Goal: Transaction & Acquisition: Purchase product/service

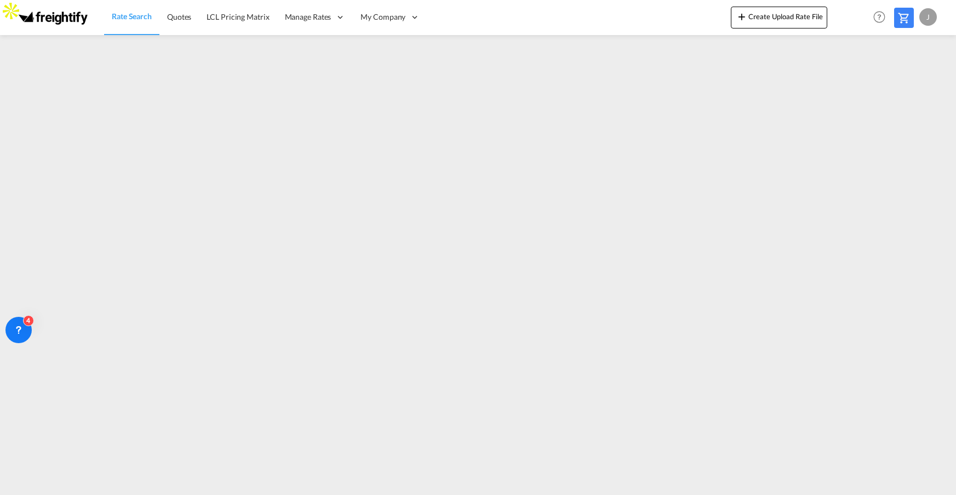
click at [687, 402] on md-content "Rate Search Quotes LCL Pricing Matrix Manage Rates Contract Rates Tariffs" at bounding box center [478, 247] width 956 height 495
click at [904, 15] on md-icon at bounding box center [904, 18] width 13 height 13
click at [132, 12] on span "Rate Search" at bounding box center [132, 16] width 40 height 9
click at [179, 14] on span "Quotes" at bounding box center [179, 16] width 24 height 9
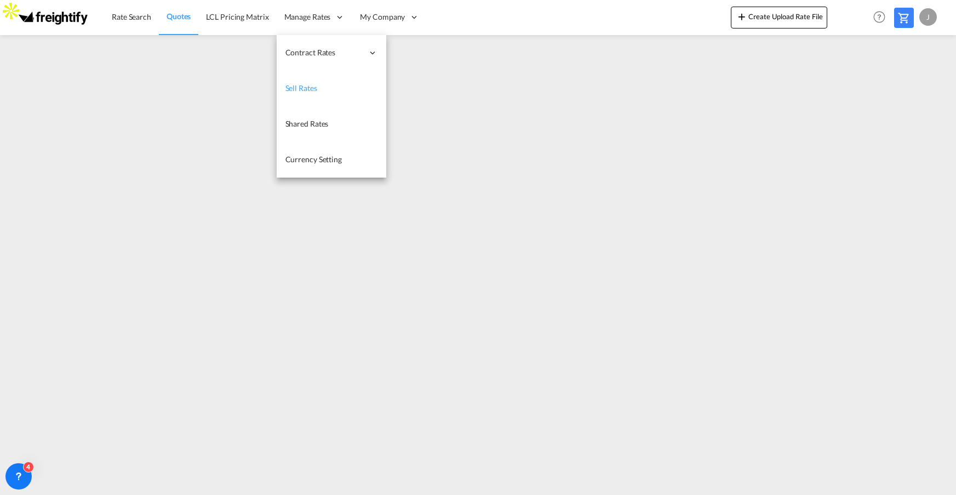
click at [305, 92] on span "Sell Rates" at bounding box center [302, 87] width 32 height 9
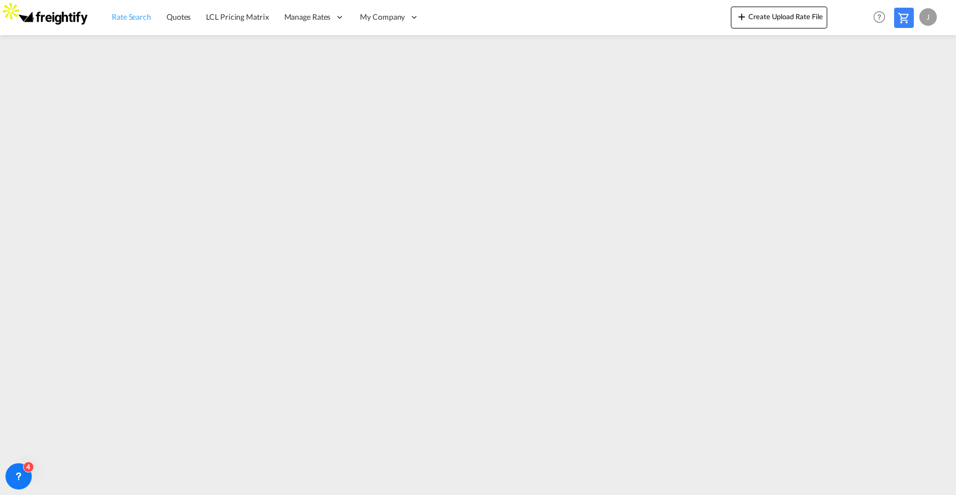
click at [136, 19] on span "Rate Search" at bounding box center [131, 16] width 39 height 9
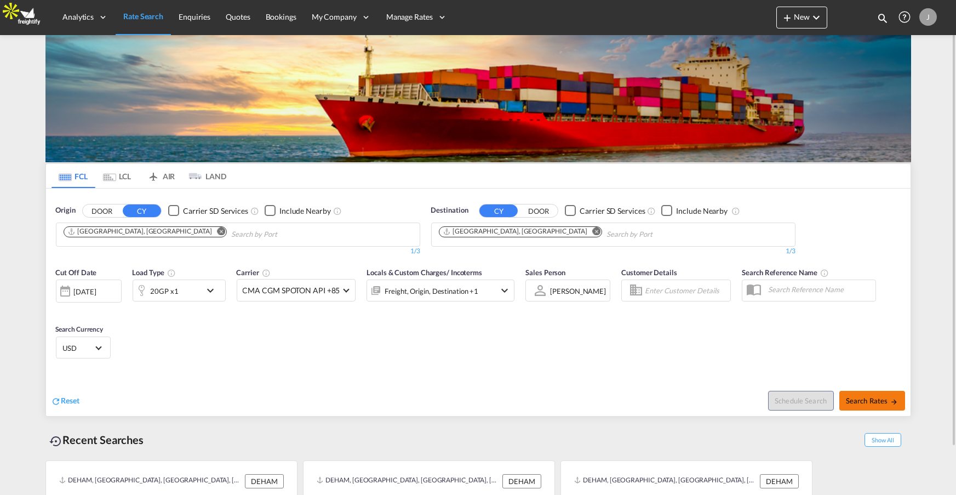
click at [885, 398] on span "Search Rates" at bounding box center [872, 400] width 53 height 9
type input "DEHAM to [GEOGRAPHIC_DATA] / [DATE]"
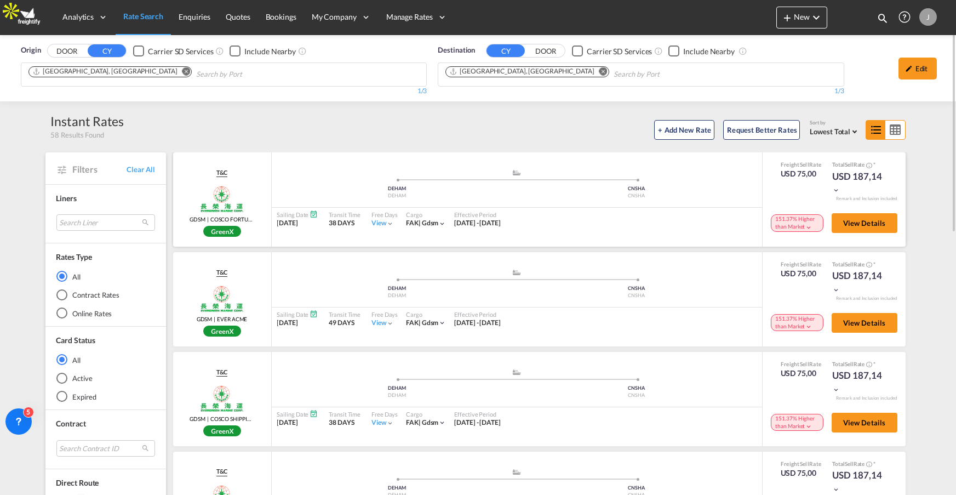
click at [809, 226] on md-icon "icon-chevron-down" at bounding box center [809, 228] width 8 height 8
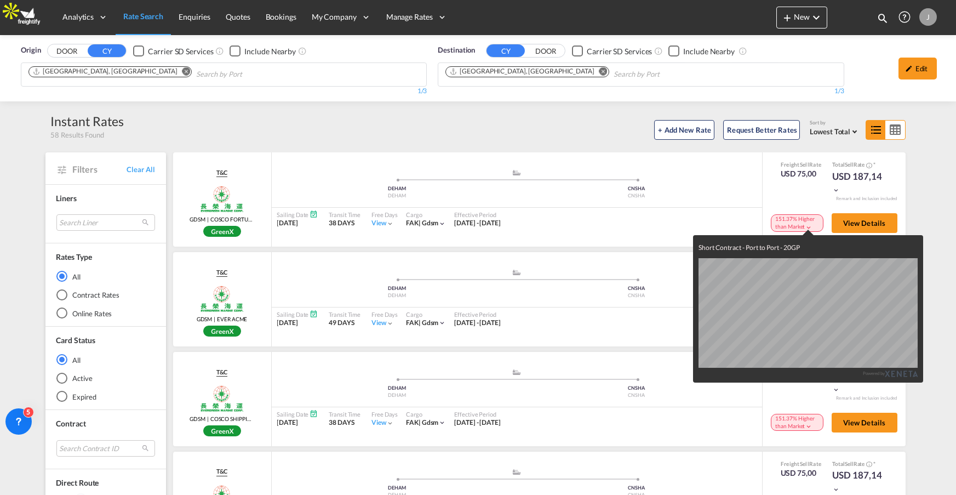
click at [762, 208] on div "Short Contract - Port to Port - 20GP Powered by" at bounding box center [478, 247] width 956 height 495
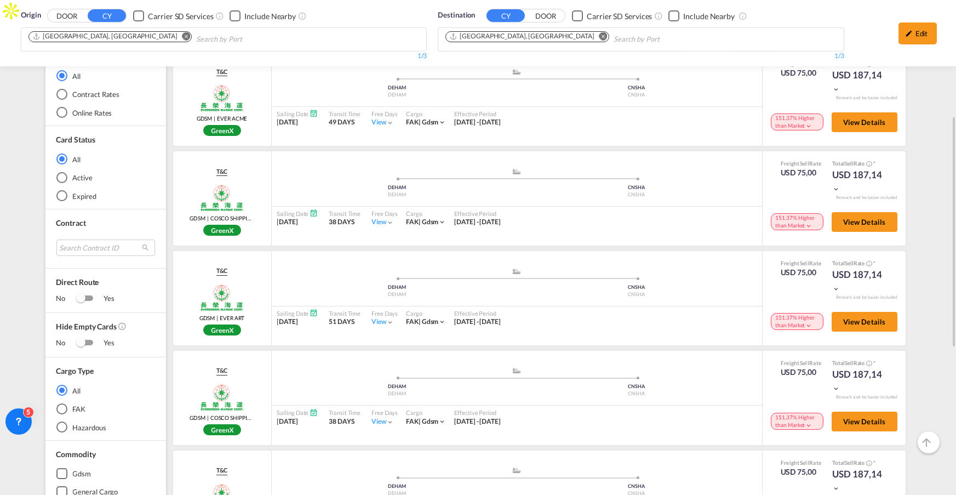
scroll to position [225, 0]
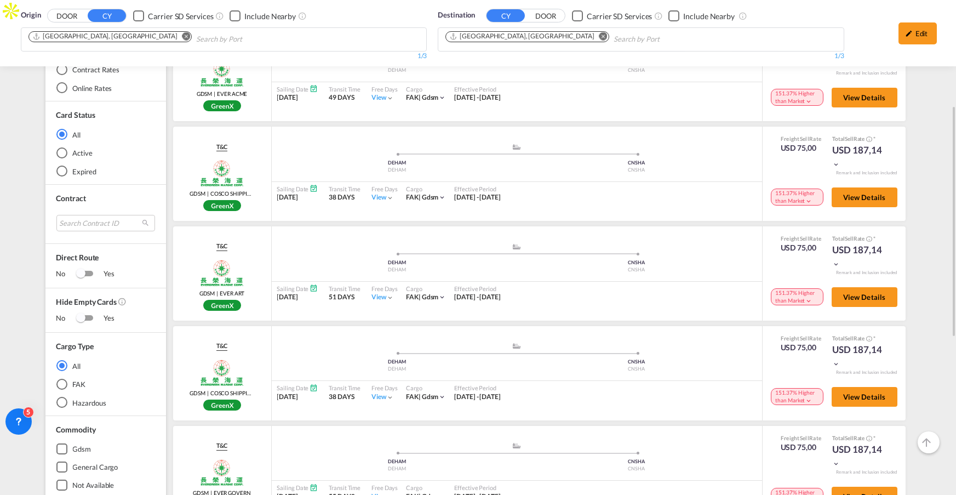
click at [65, 397] on div "Hazardous" at bounding box center [61, 402] width 11 height 11
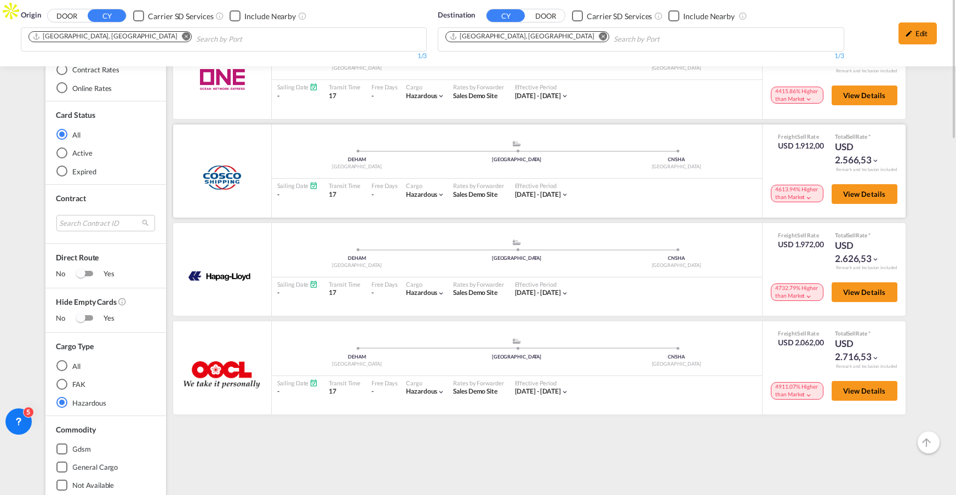
scroll to position [0, 0]
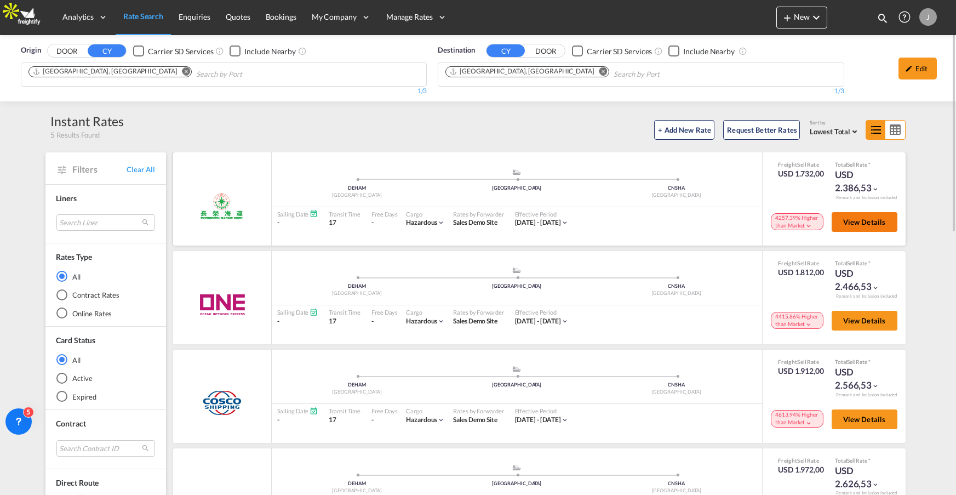
click at [859, 212] on button "View Details" at bounding box center [865, 222] width 66 height 20
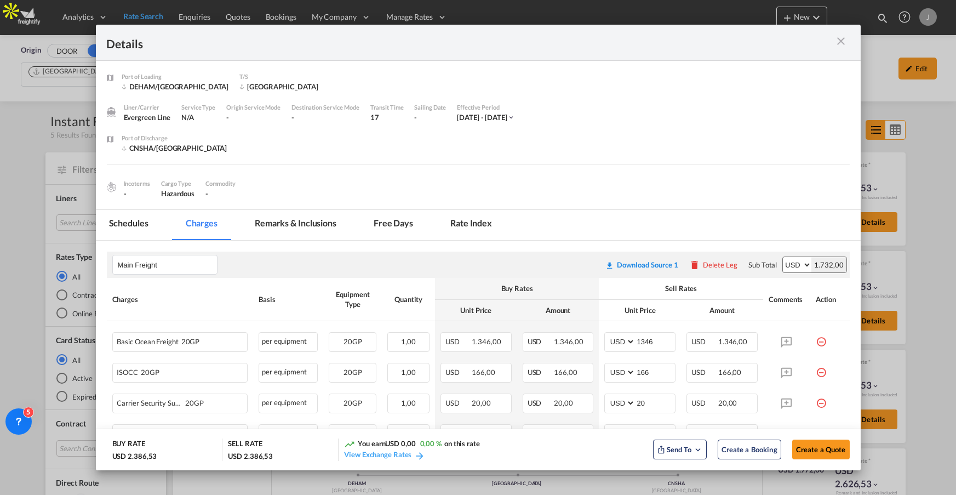
click at [838, 38] on md-icon "icon-close m-3 fg-AAA8AD cursor" at bounding box center [841, 41] width 13 height 13
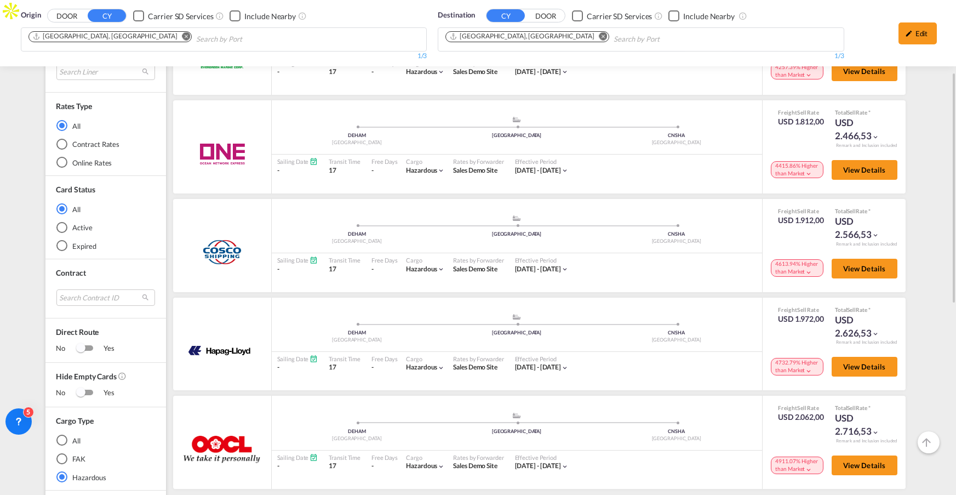
scroll to position [211, 0]
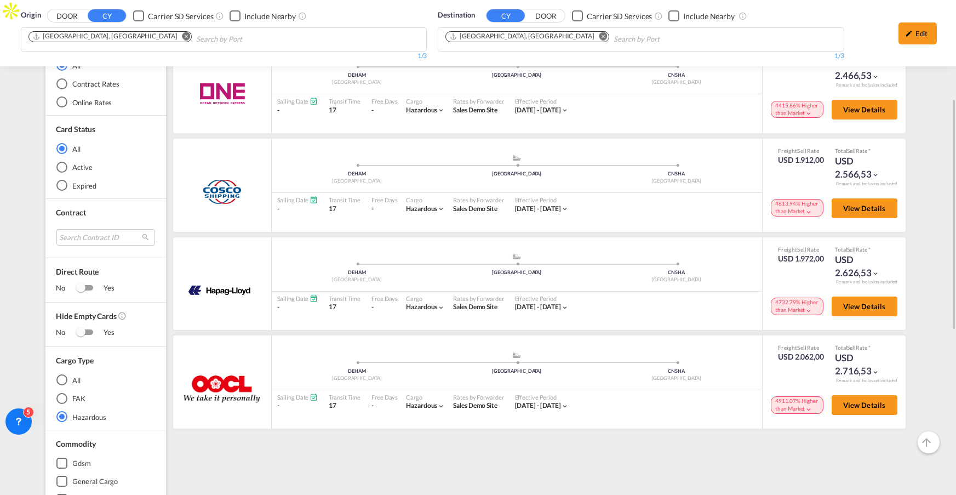
click at [60, 374] on div "All" at bounding box center [61, 379] width 11 height 11
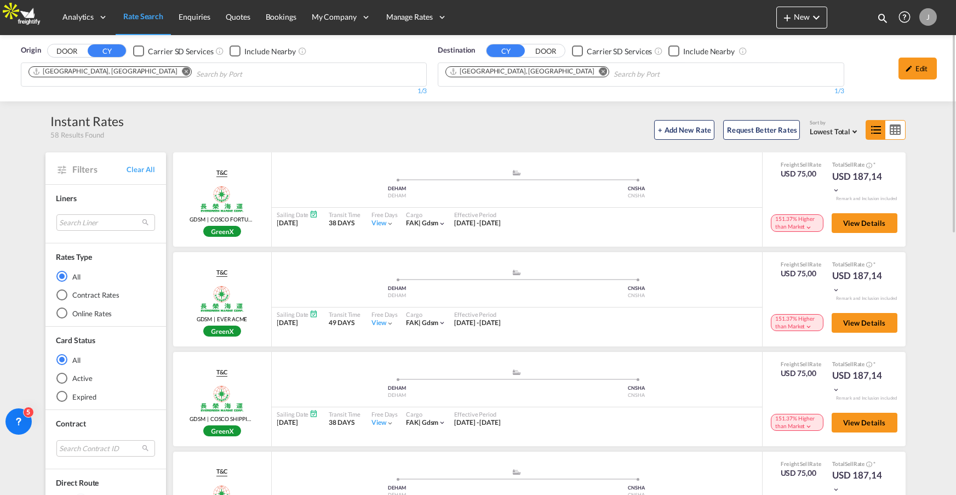
scroll to position [1, 0]
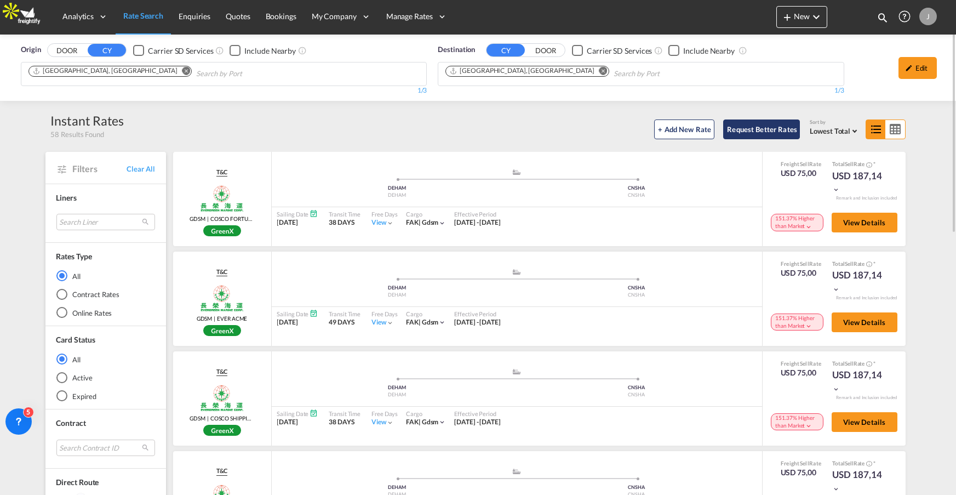
click at [785, 129] on button "Request Better Rates" at bounding box center [761, 129] width 77 height 20
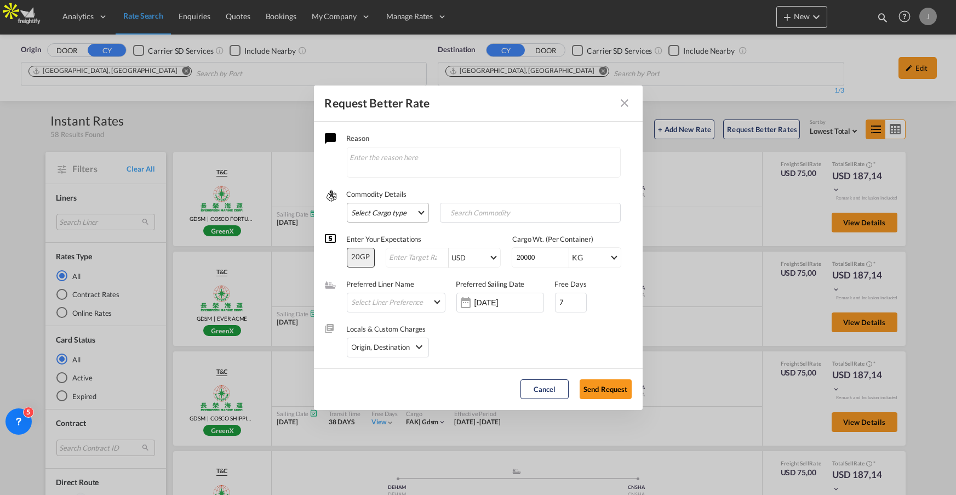
click at [412, 214] on md-select "Select Cargo type FAK GCR GDSM General Cargo Hazardous Cargo Ambient Foodstuff …" at bounding box center [388, 213] width 82 height 20
click at [395, 253] on div "Hazardous Cargo" at bounding box center [379, 252] width 54 height 10
click at [490, 215] on input "Search Commodity" at bounding box center [497, 213] width 109 height 18
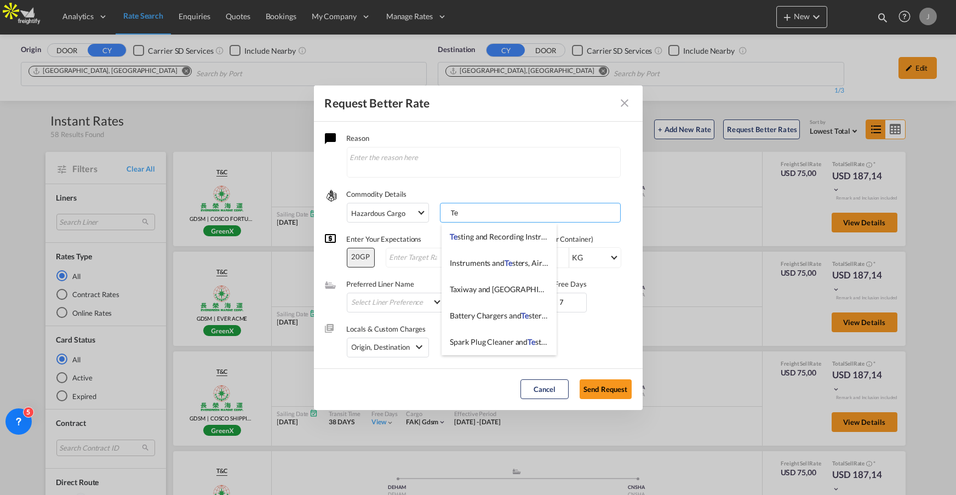
type input "T"
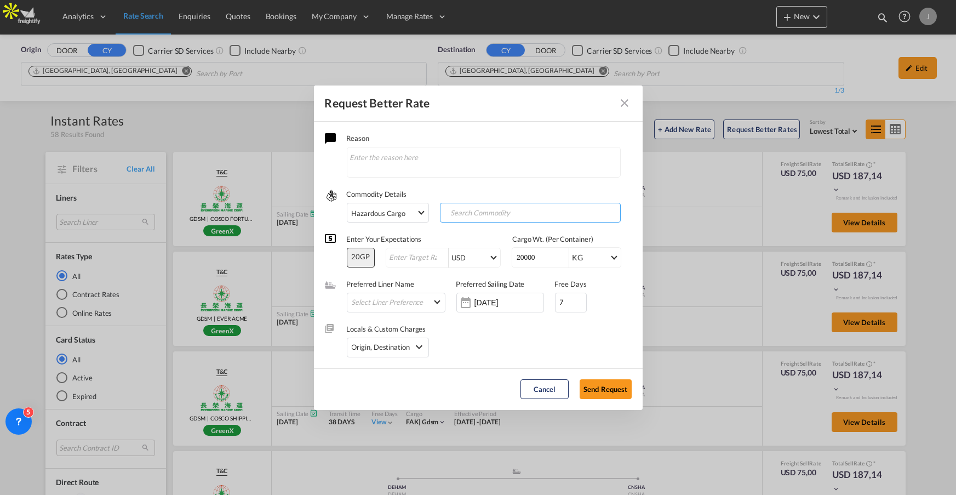
type input "s"
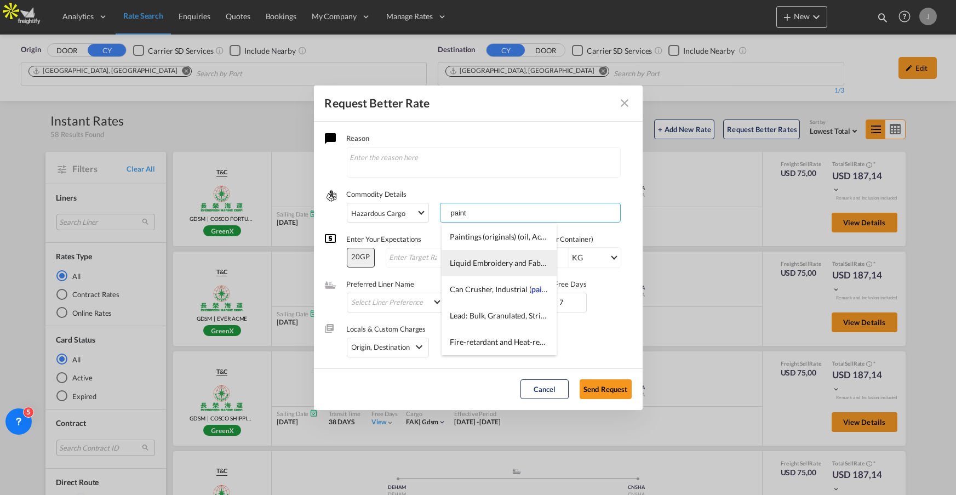
type input "paint"
click at [477, 265] on span "Liquid Embroidery and Fabric Painting Supplies" at bounding box center [529, 262] width 159 height 9
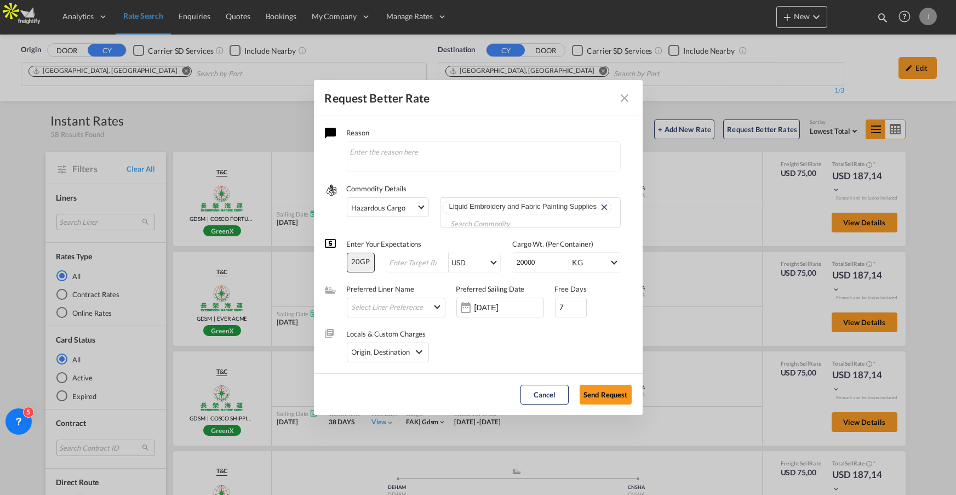
click at [504, 356] on div "Locals & Custom Charges Origin, Destination Origin Charges Origin Customs Clear…" at bounding box center [478, 339] width 307 height 45
click at [422, 308] on md-select "Select Liner Preference 2HM LOGISTICS D.O.O AAXL GLOBAL SHIPPING LINES LLC [PER…" at bounding box center [398, 307] width 93 height 14
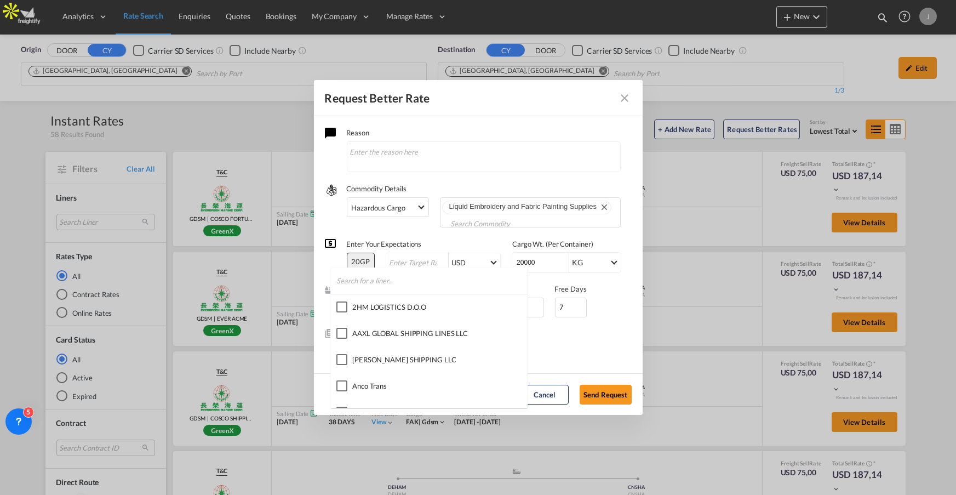
click at [563, 346] on md-backdrop at bounding box center [478, 247] width 956 height 495
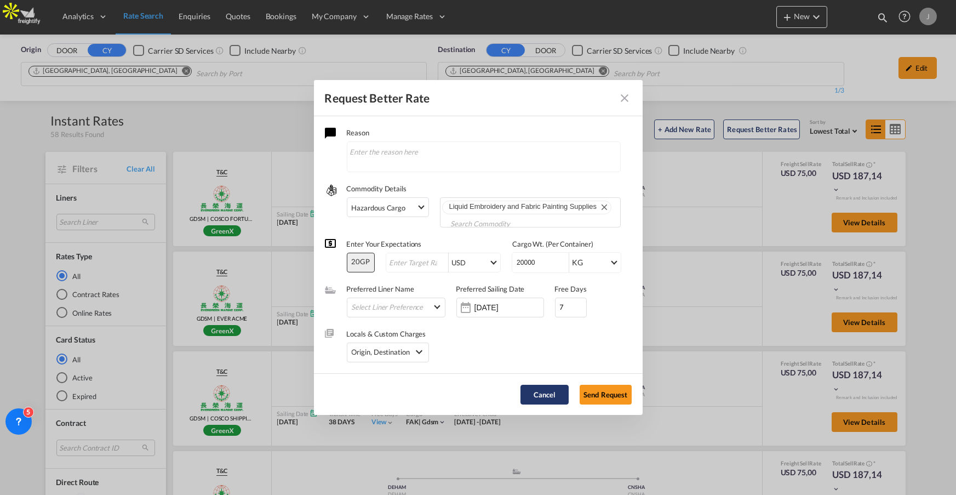
click at [544, 394] on button "Cancel" at bounding box center [545, 395] width 48 height 20
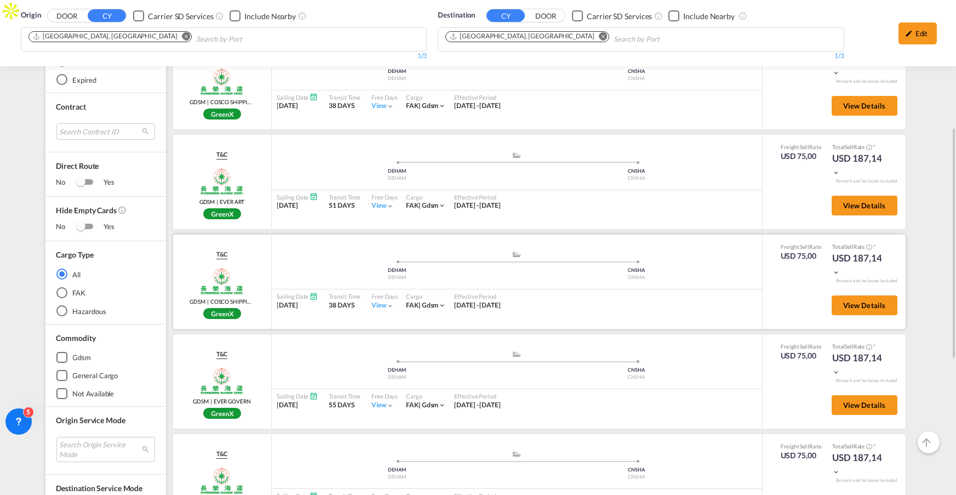
scroll to position [303, 0]
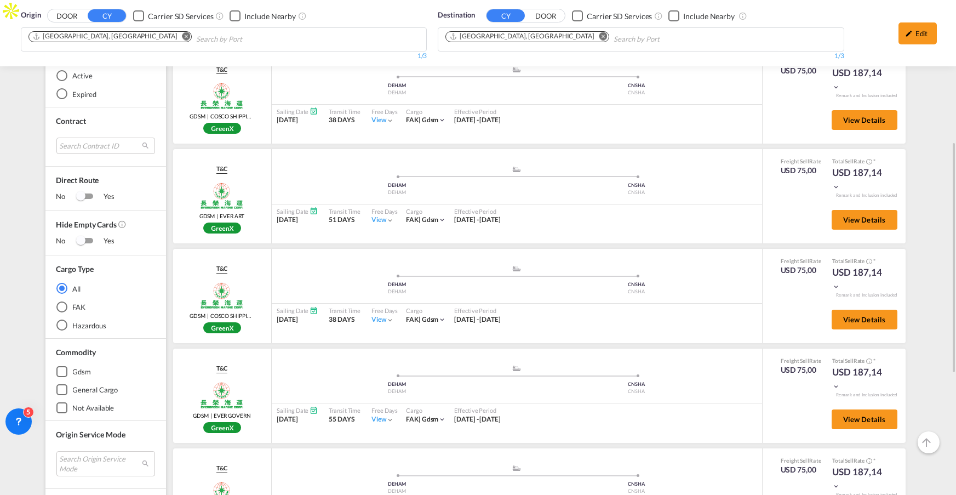
click at [56, 320] on div "Hazardous" at bounding box center [61, 325] width 11 height 11
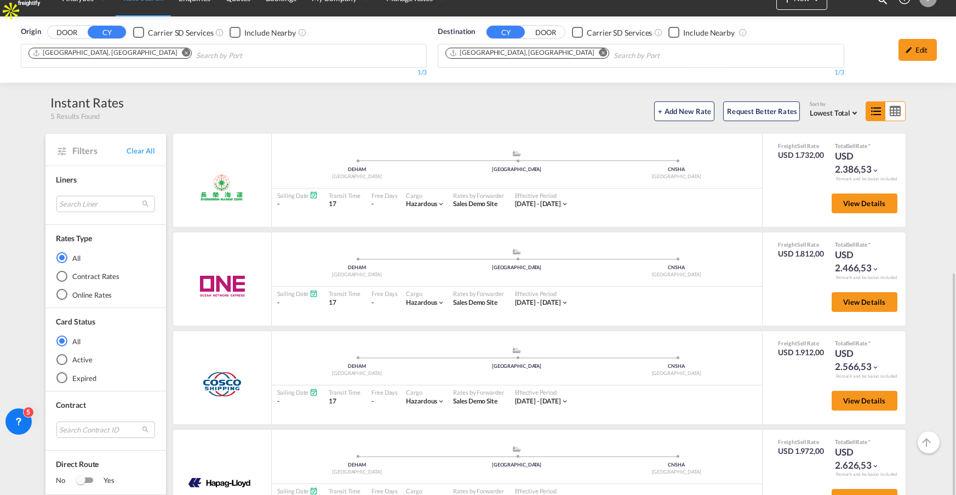
scroll to position [0, 0]
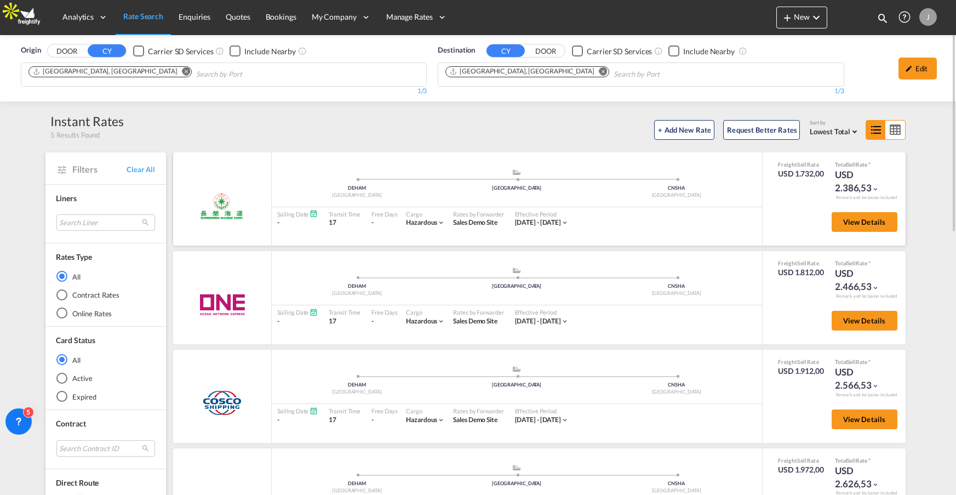
click at [437, 224] on md-icon "icon-chevron-down" at bounding box center [441, 223] width 8 height 8
click at [437, 224] on div "Hazardous |" at bounding box center [478, 247] width 956 height 495
click at [440, 222] on md-icon "icon-chevron-down" at bounding box center [441, 223] width 8 height 8
click at [440, 222] on div "Hazardous |" at bounding box center [478, 247] width 956 height 495
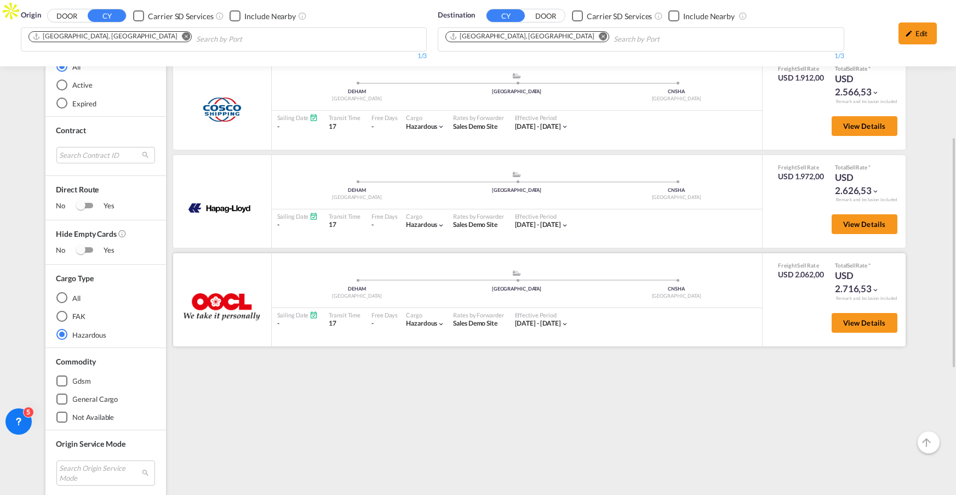
scroll to position [129, 0]
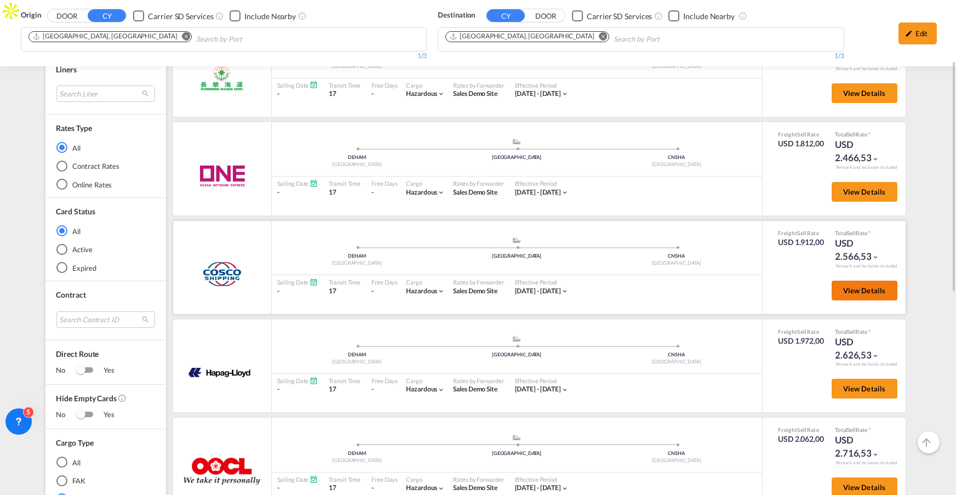
click at [848, 287] on span "View Details" at bounding box center [864, 290] width 43 height 9
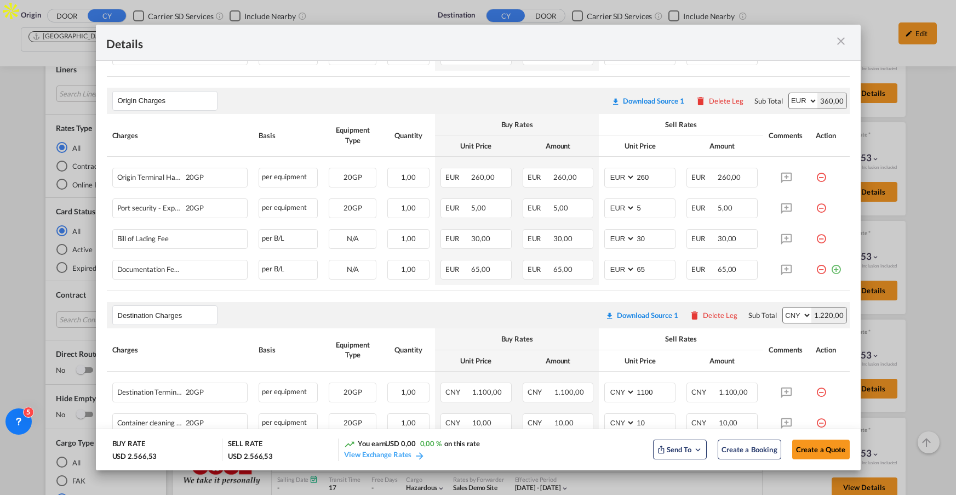
scroll to position [328, 0]
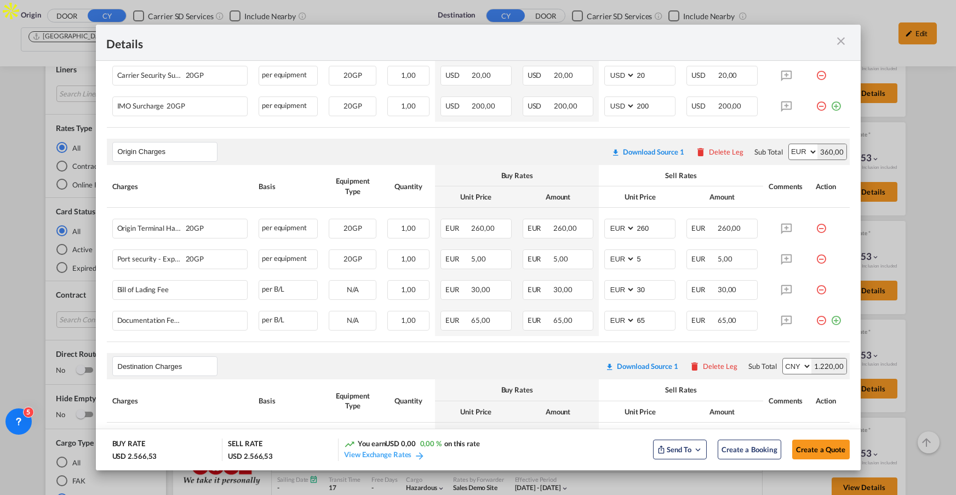
click at [840, 41] on md-icon "icon-close m-3 fg-AAA8AD cursor" at bounding box center [841, 41] width 13 height 13
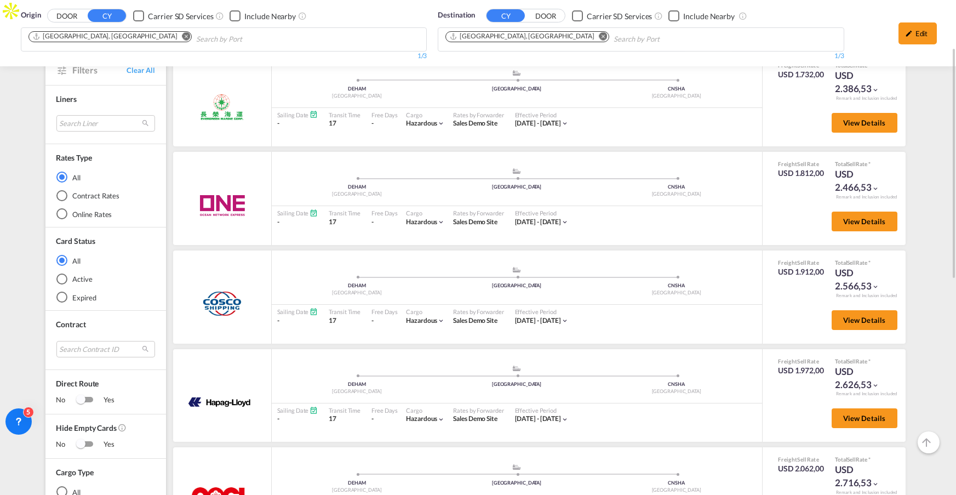
scroll to position [0, 0]
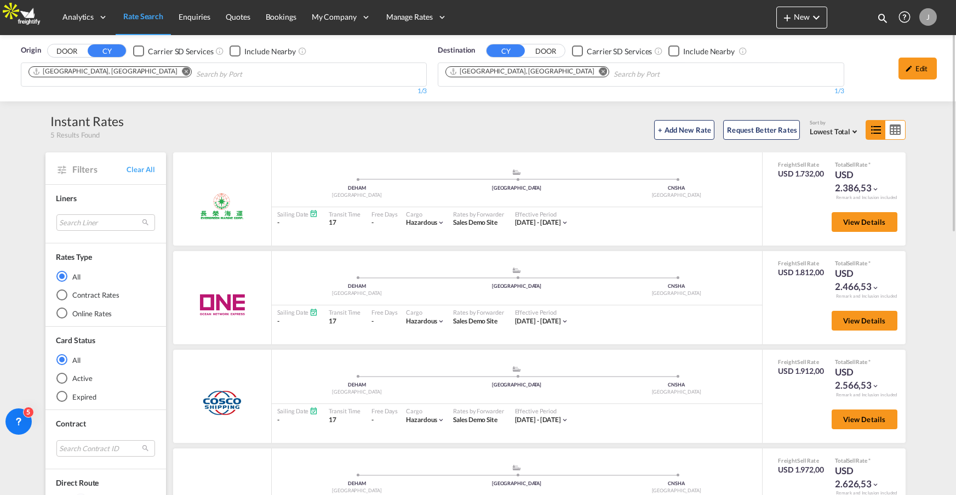
click at [150, 18] on span "Rate Search" at bounding box center [143, 16] width 40 height 9
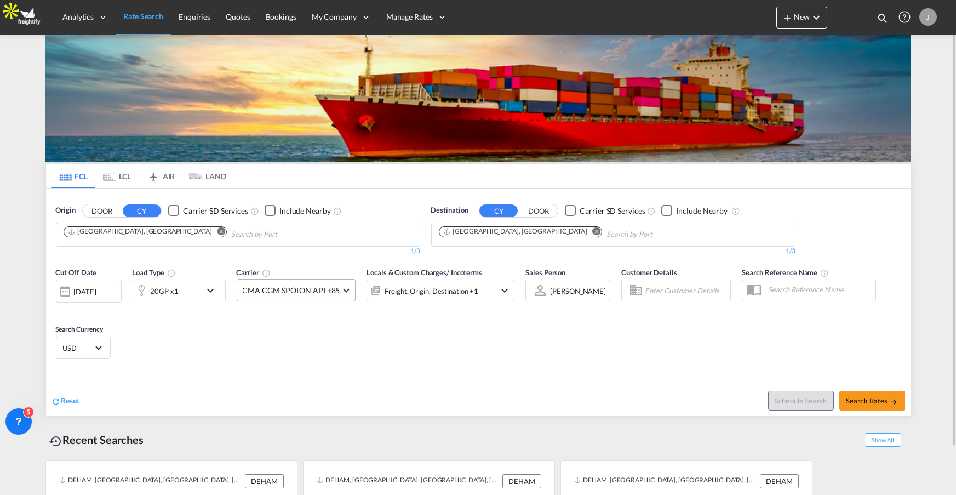
click at [346, 287] on span at bounding box center [347, 289] width 6 height 6
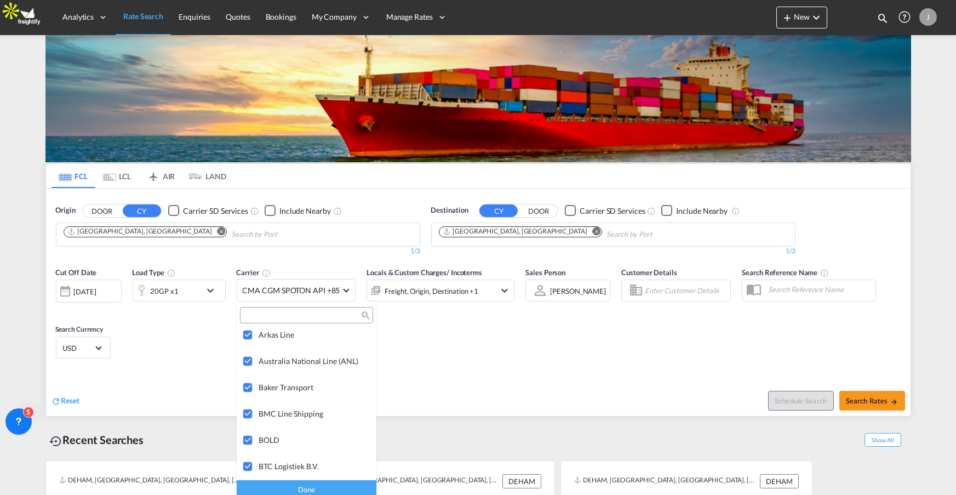
scroll to position [978, 0]
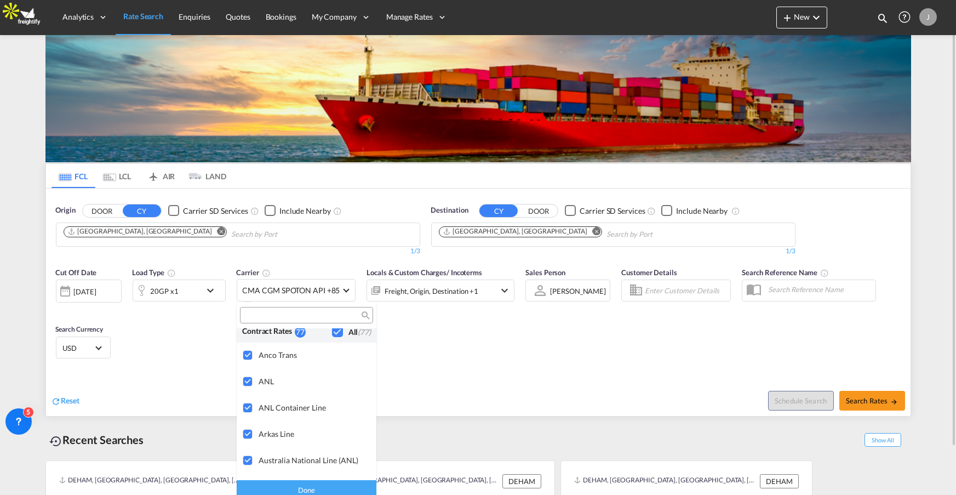
click at [432, 335] on md-backdrop at bounding box center [478, 247] width 956 height 495
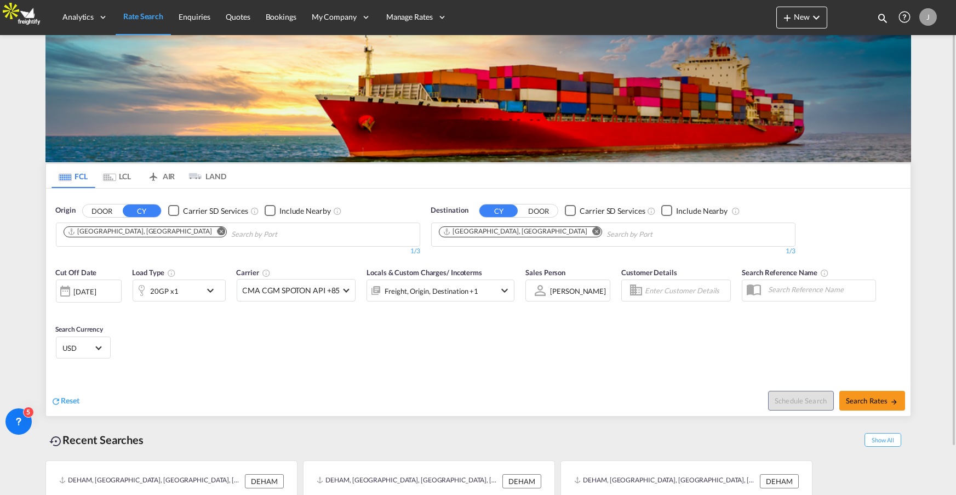
click at [217, 228] on md-icon "Remove" at bounding box center [221, 231] width 8 height 8
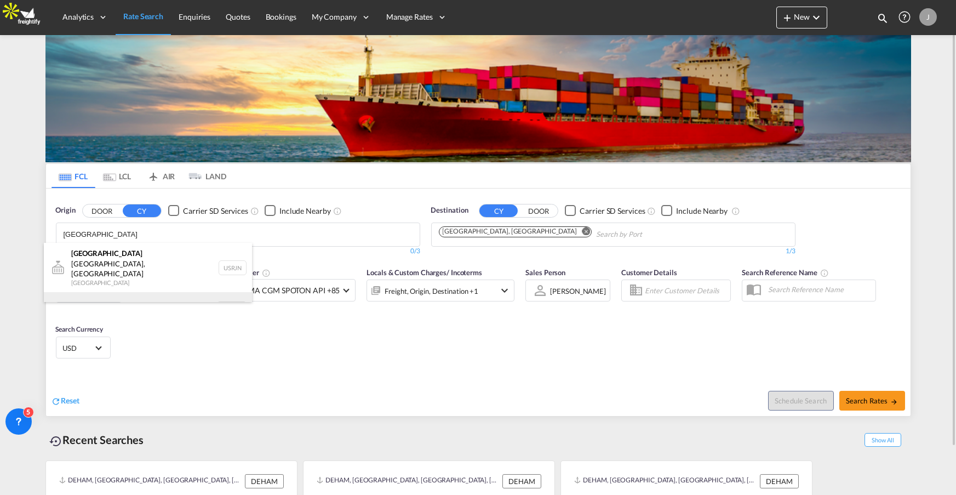
type input "[GEOGRAPHIC_DATA]"
click at [154, 292] on div "[GEOGRAPHIC_DATA] [GEOGRAPHIC_DATA] NLRTM" at bounding box center [148, 308] width 208 height 33
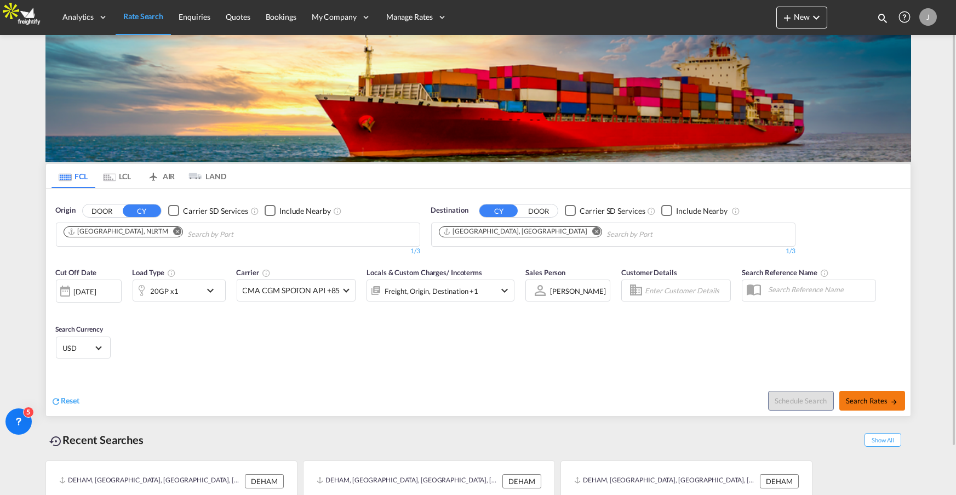
click at [889, 404] on button "Search Rates" at bounding box center [873, 401] width 66 height 20
type input "NLRTM to CNSHA / [DATE]"
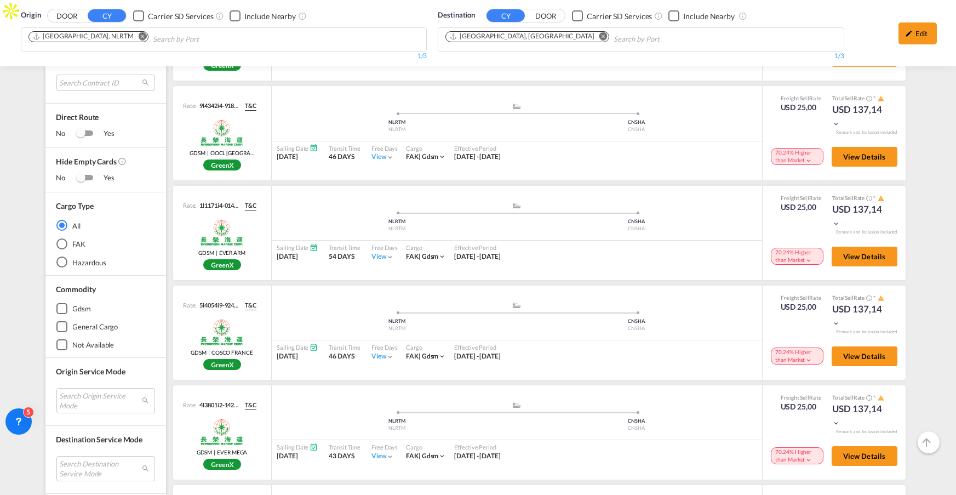
scroll to position [630, 0]
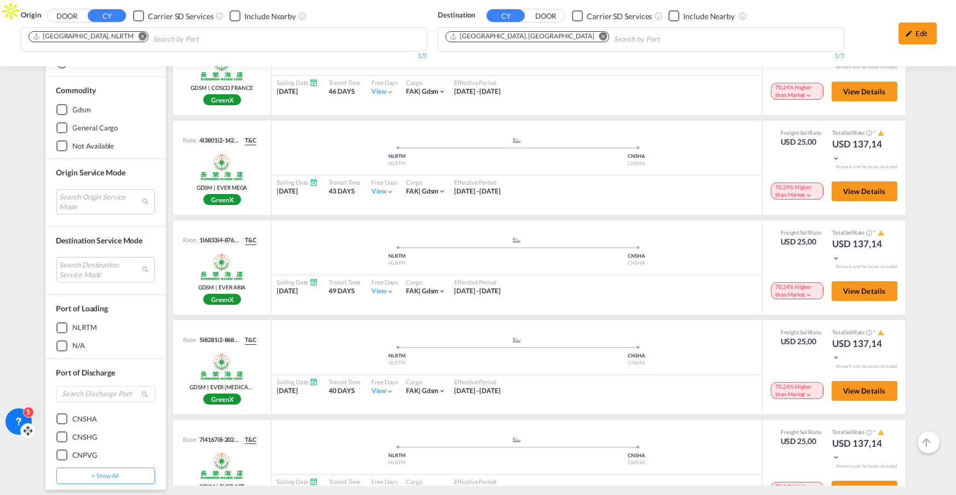
click at [14, 424] on icon at bounding box center [18, 421] width 11 height 11
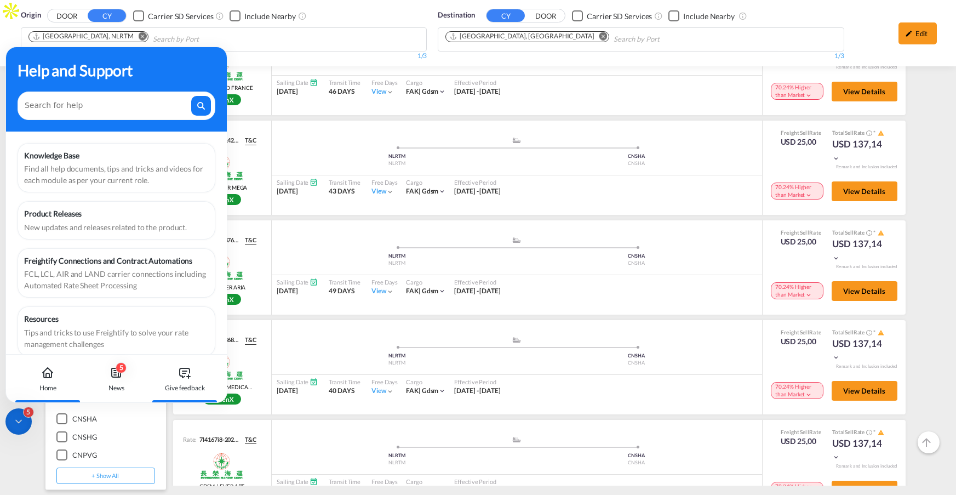
click at [187, 383] on div "Give feedback" at bounding box center [185, 388] width 40 height 10
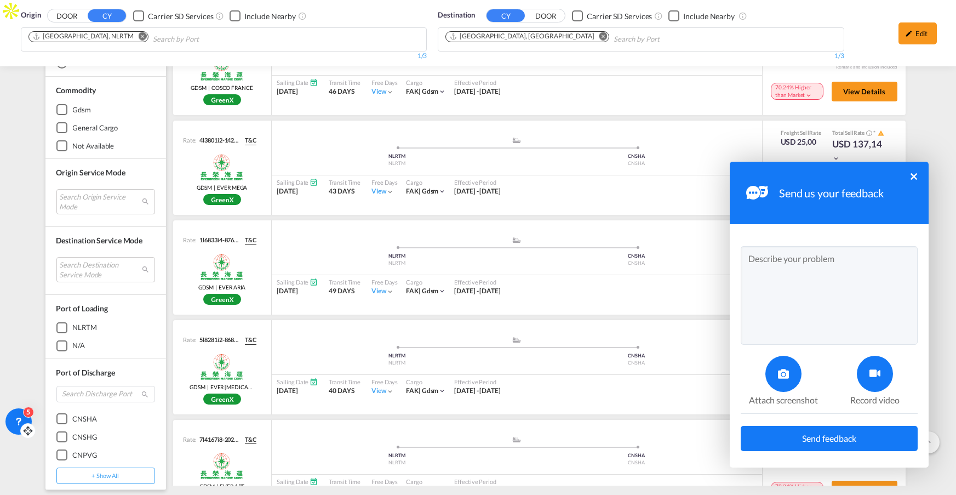
click at [916, 175] on button "×" at bounding box center [914, 176] width 7 height 7
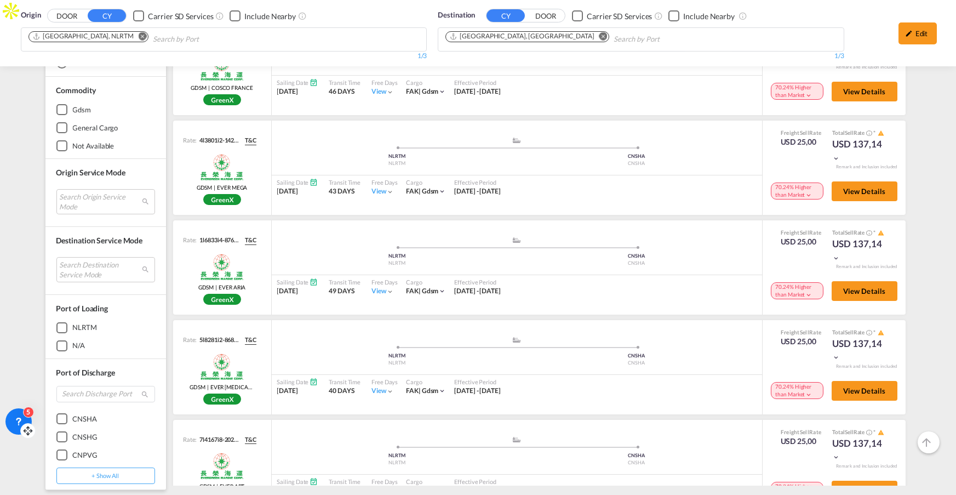
click at [13, 418] on icon at bounding box center [18, 421] width 11 height 11
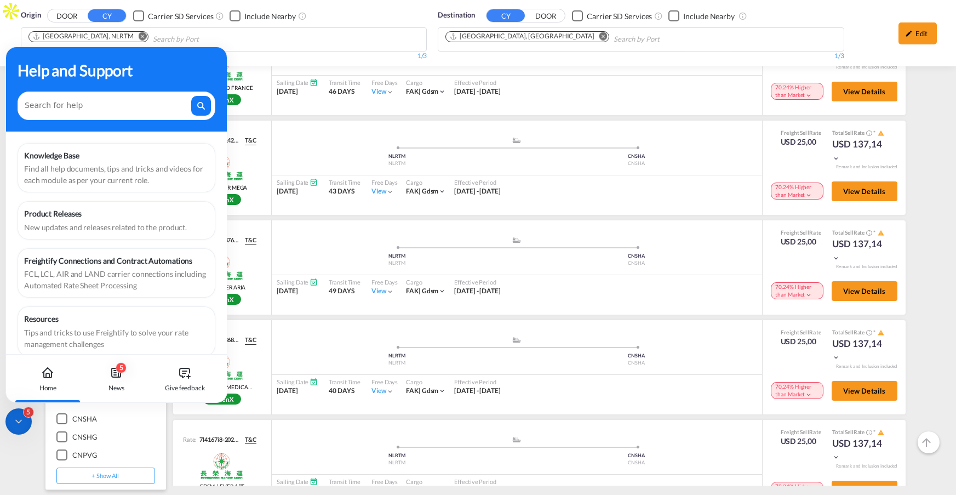
click at [84, 177] on div "Find all help documents, tips and tricks and videos for each module as per your…" at bounding box center [116, 174] width 185 height 23
click at [11, 427] on div "5" at bounding box center [18, 421] width 26 height 26
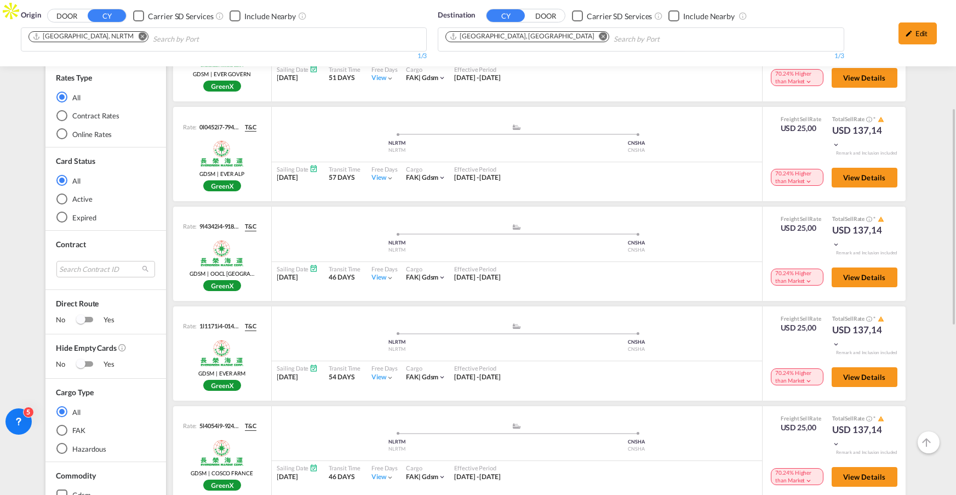
scroll to position [386, 0]
